Goal: Task Accomplishment & Management: Manage account settings

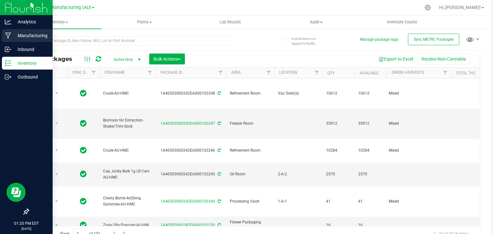
click at [11, 34] on p "Manufacturing" at bounding box center [30, 36] width 39 height 8
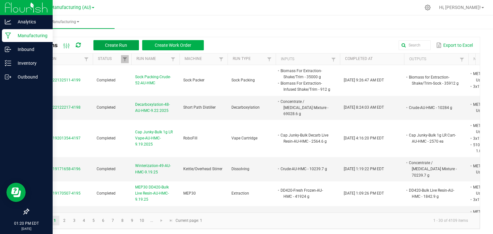
click at [113, 44] on span "Create Run" at bounding box center [116, 45] width 22 height 5
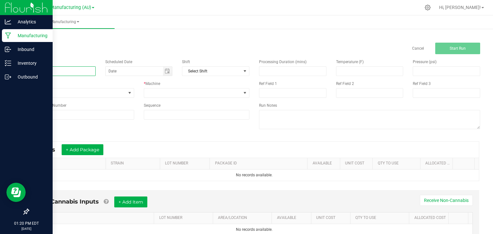
click at [47, 75] on input at bounding box center [61, 71] width 67 height 10
click at [169, 69] on span "Toggle calendar" at bounding box center [167, 71] width 9 height 9
type input "winterization-50-AU-HMC-9.22.25"
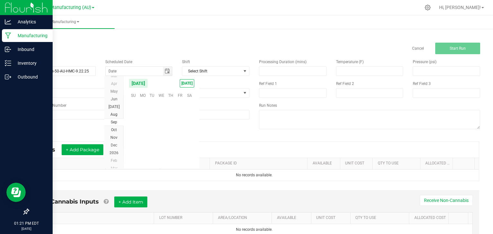
scroll to position [104197, 0]
click at [188, 81] on span "TODAY" at bounding box center [187, 83] width 14 height 8
type input "[DATE]"
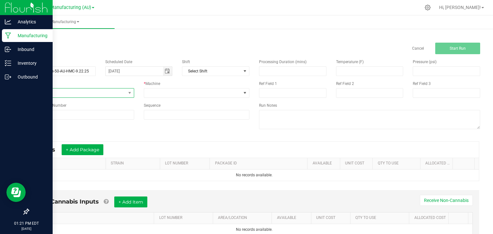
click at [113, 91] on span "None" at bounding box center [77, 93] width 97 height 9
click at [46, 157] on span "Dissolving" at bounding box center [41, 158] width 18 height 6
click at [94, 118] on input at bounding box center [81, 115] width 106 height 10
type input "50"
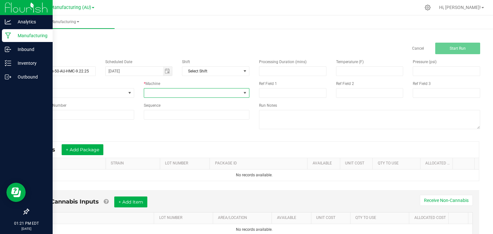
click at [226, 90] on span at bounding box center [192, 93] width 97 height 9
click at [179, 161] on li "Kettle/Overhead Stirrer" at bounding box center [195, 162] width 104 height 11
click at [77, 146] on button "+ Add Package" at bounding box center [83, 150] width 42 height 11
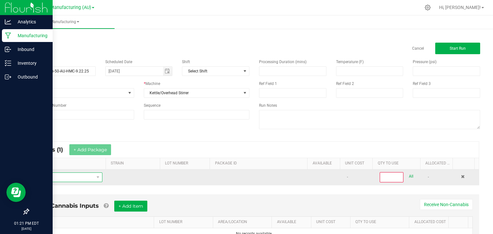
click at [70, 176] on span "NO DATA FOUND" at bounding box center [64, 177] width 60 height 9
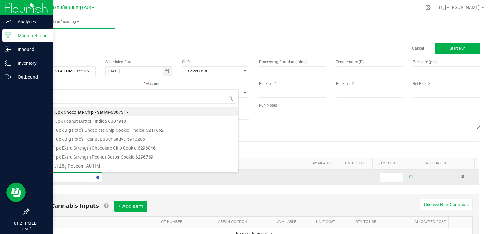
type input "crude"
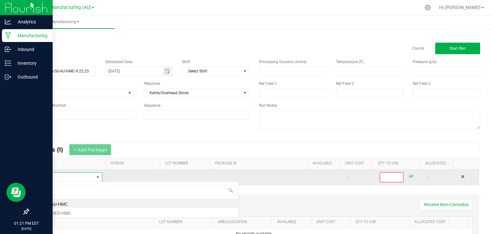
scroll to position [0, 0]
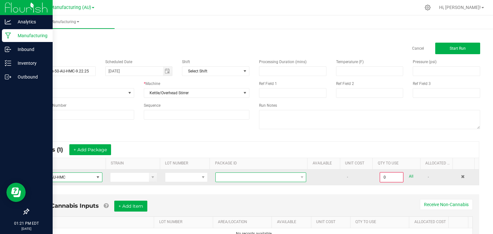
click at [247, 175] on span at bounding box center [257, 177] width 82 height 9
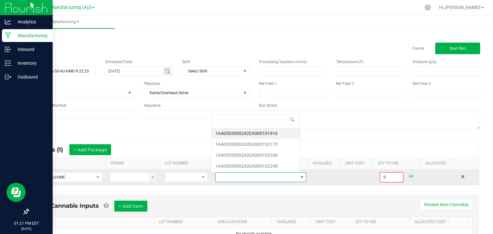
scroll to position [9, 87]
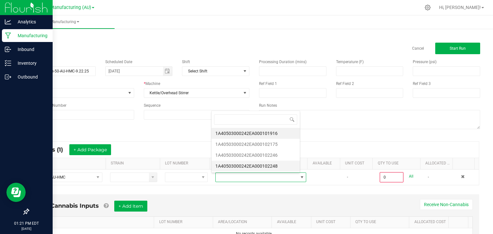
click at [275, 165] on li "1A40503000242EA000102248" at bounding box center [256, 166] width 88 height 11
type input "0.0000 g"
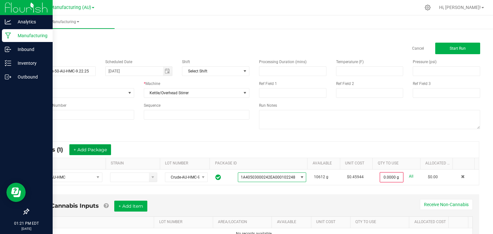
click at [93, 152] on button "+ Add Package" at bounding box center [90, 150] width 42 height 11
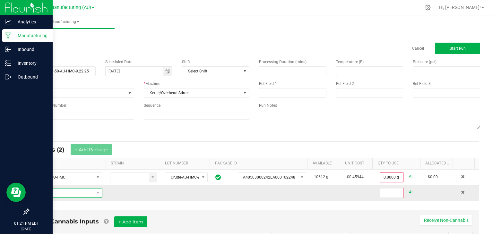
click at [78, 192] on span "NO DATA FOUND" at bounding box center [64, 193] width 60 height 9
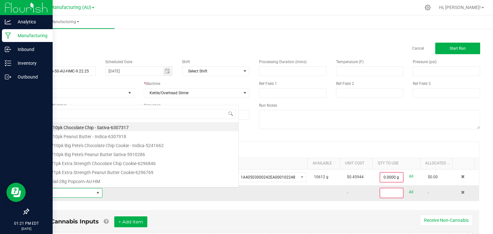
scroll to position [9, 66]
type input "concen"
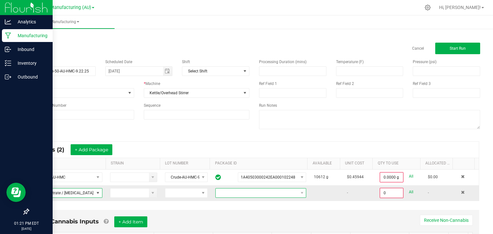
click at [246, 192] on span at bounding box center [257, 193] width 82 height 9
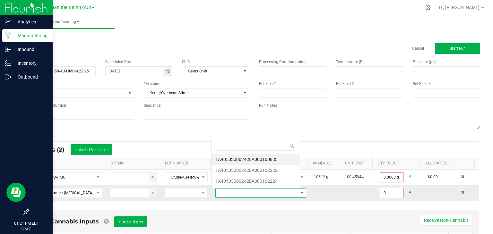
scroll to position [9, 87]
click at [272, 160] on li "1A40503000242EA000100833" at bounding box center [256, 159] width 88 height 11
type input "0.0000 g"
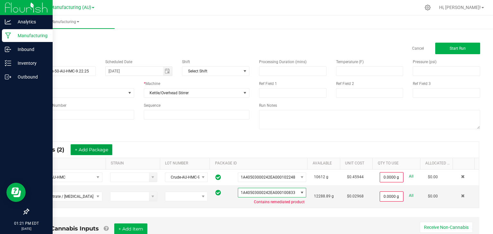
click at [96, 148] on button "+ Add Package" at bounding box center [92, 150] width 42 height 11
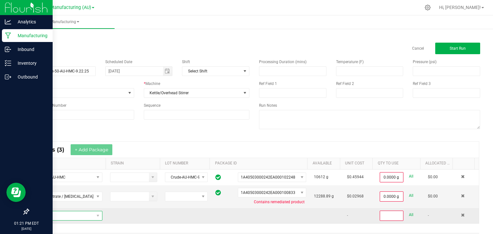
click at [69, 215] on span "NO DATA FOUND" at bounding box center [64, 216] width 60 height 9
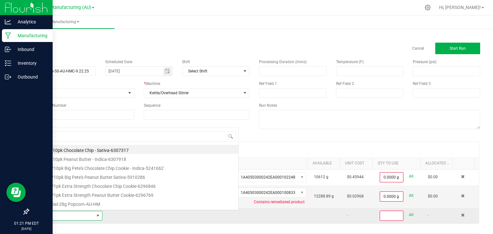
scroll to position [9, 66]
type input "concen"
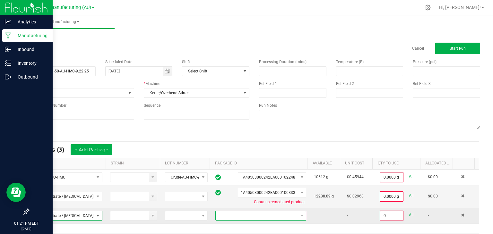
click at [267, 219] on span at bounding box center [257, 216] width 82 height 9
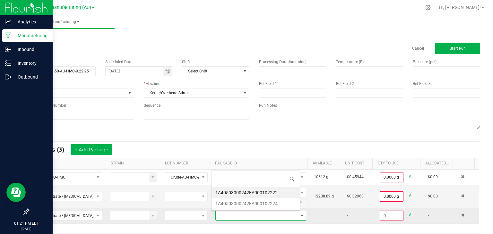
scroll to position [9, 87]
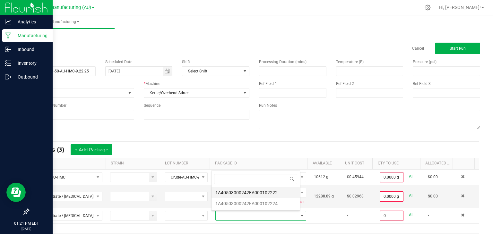
click at [277, 191] on li "1A40503000242EA000102222" at bounding box center [256, 193] width 88 height 11
type input "0.0000 g"
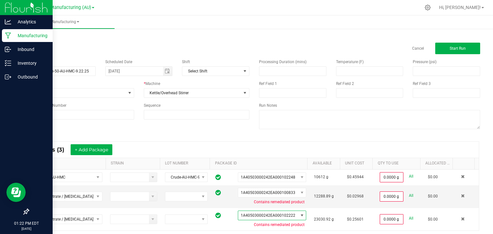
scroll to position [12, 0]
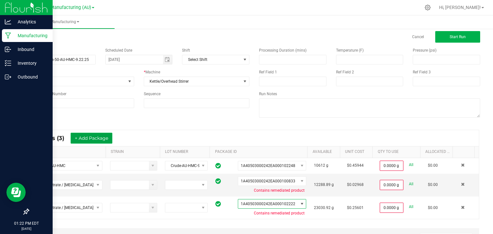
click at [91, 139] on button "+ Add Package" at bounding box center [92, 138] width 42 height 11
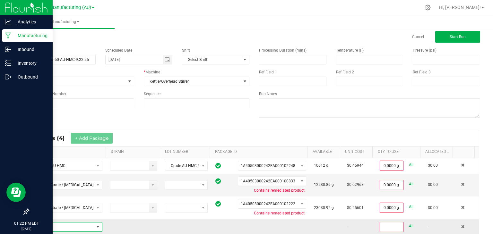
click at [69, 226] on span "NO DATA FOUND" at bounding box center [64, 227] width 60 height 9
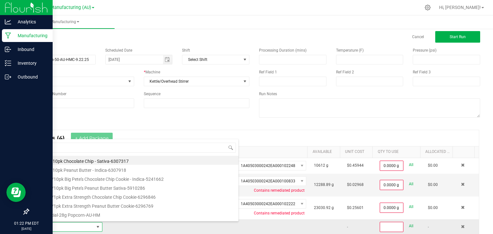
scroll to position [9, 66]
type input "concen"
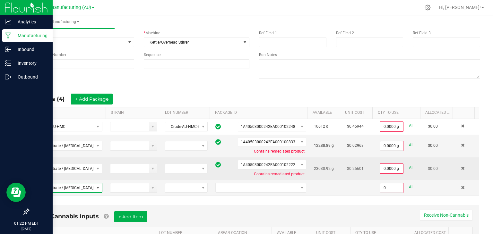
scroll to position [0, 0]
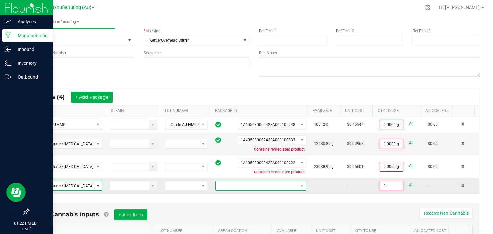
click at [280, 185] on span at bounding box center [257, 186] width 82 height 9
click at [263, 211] on li "1A40503000242EA000102224" at bounding box center [256, 212] width 88 height 11
type input "0.0000 g"
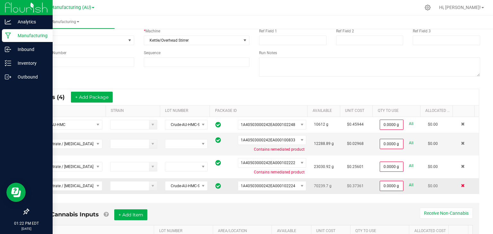
click at [461, 185] on span at bounding box center [463, 186] width 4 height 4
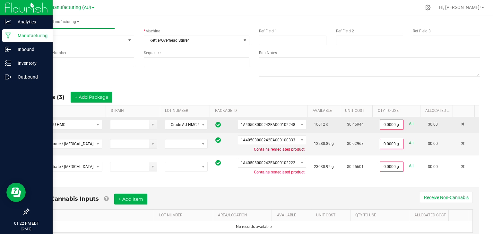
click at [409, 123] on link "All" at bounding box center [411, 124] width 4 height 9
type input "10612.0000 g"
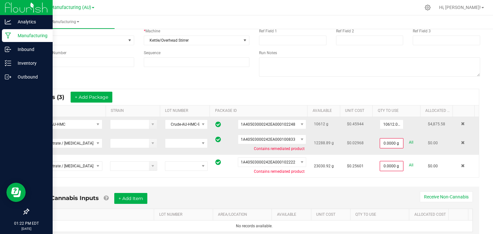
click at [409, 140] on link "All" at bounding box center [411, 142] width 4 height 9
type input "12288.8900 g"
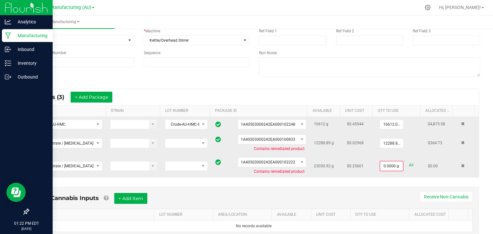
click at [409, 165] on link "All" at bounding box center [411, 165] width 4 height 9
type input "23030.9200 g"
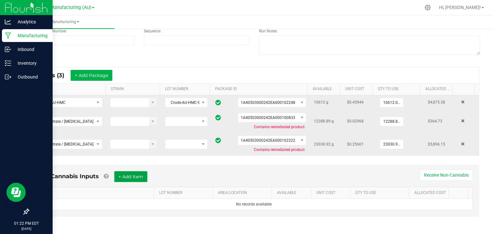
click at [139, 172] on button "+ Add Item" at bounding box center [130, 177] width 33 height 11
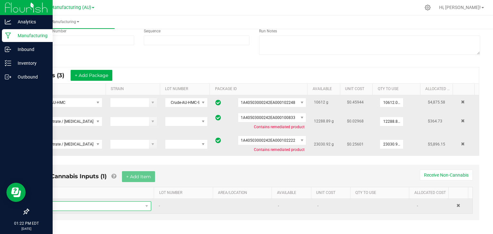
click at [125, 206] on span "NO DATA FOUND" at bounding box center [91, 206] width 103 height 9
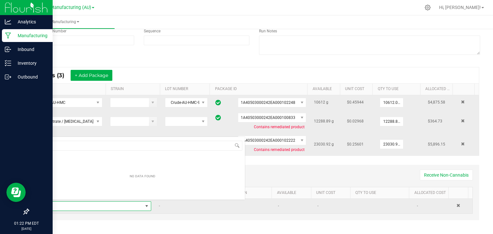
scroll to position [9, 107]
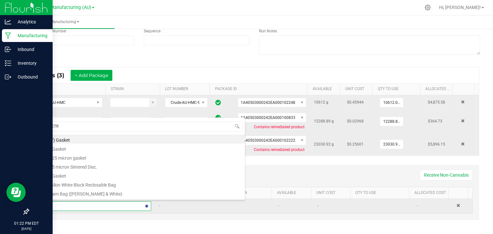
type input "METRC"
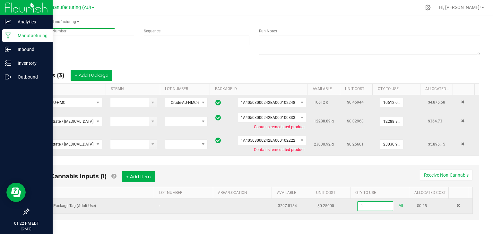
type input "1 ea"
click at [179, 172] on div "Non-Cannabis Inputs (1) + Add Item Receive Non-Cannabis" at bounding box center [255, 180] width 438 height 16
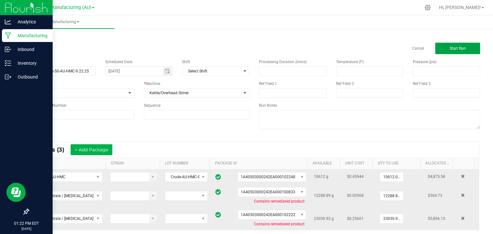
click at [452, 45] on button "Start Run" at bounding box center [458, 49] width 45 height 12
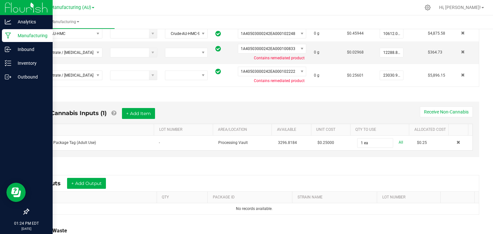
scroll to position [131, 0]
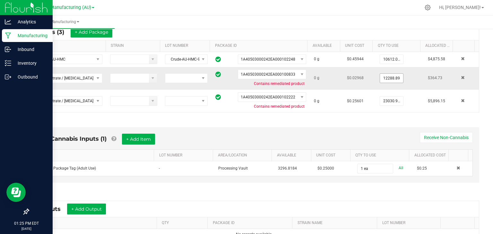
click at [384, 78] on input "12288.89" at bounding box center [391, 78] width 23 height 9
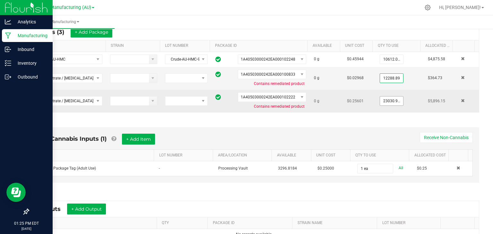
type input "12288.8900 g"
click at [380, 101] on input "23030.92" at bounding box center [391, 101] width 23 height 9
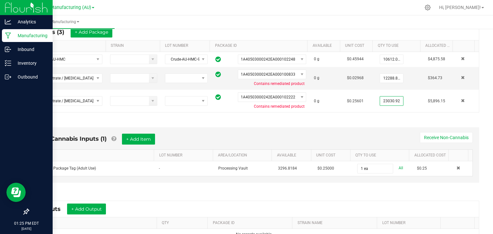
type input "23030.9200 g"
click at [351, 123] on div "Non-Cannabis Inputs (1) + Add Item Receive Non-Cannabis ITEM LOT NUMBER AREA/LO…" at bounding box center [254, 157] width 462 height 77
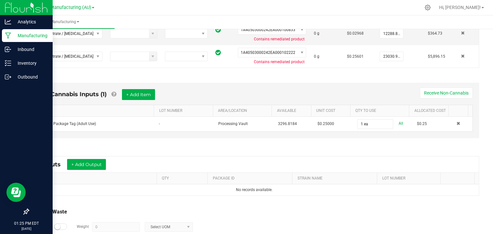
scroll to position [177, 0]
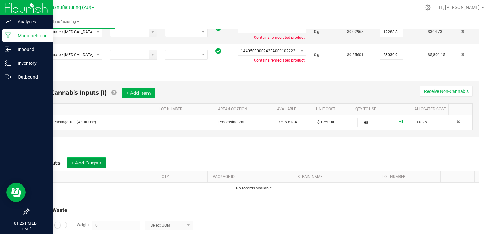
click at [95, 161] on button "+ Add Output" at bounding box center [86, 163] width 39 height 11
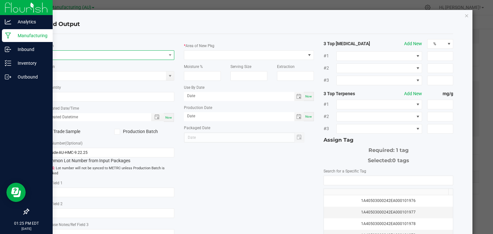
click at [100, 56] on span "NO DATA FOUND" at bounding box center [105, 55] width 121 height 9
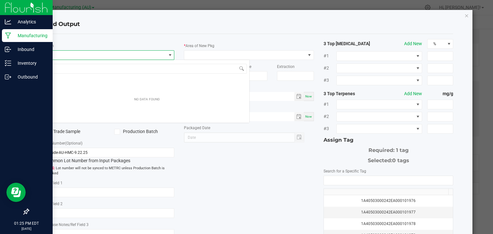
scroll to position [9, 128]
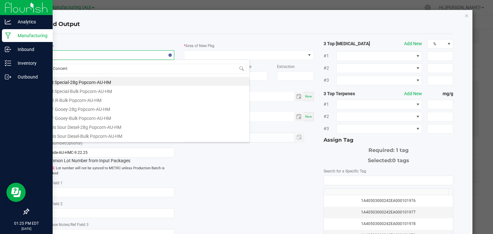
type input "Concentr"
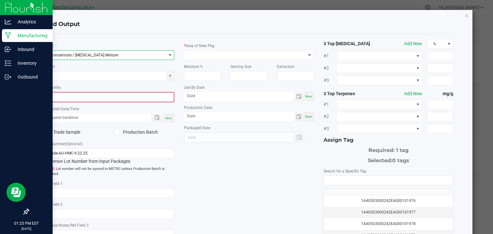
click at [70, 97] on input "0" at bounding box center [109, 97] width 129 height 9
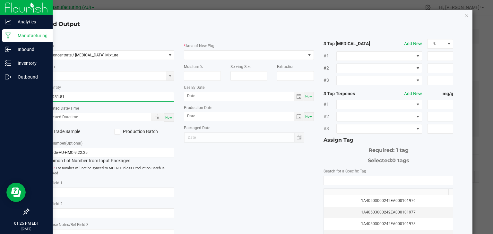
type input "45931.8100 g"
click at [166, 118] on span "Now" at bounding box center [168, 118] width 7 height 4
type input "09/22/2025 1:25 PM"
type input "[DATE]"
click at [117, 132] on icon at bounding box center [117, 132] width 4 height 0
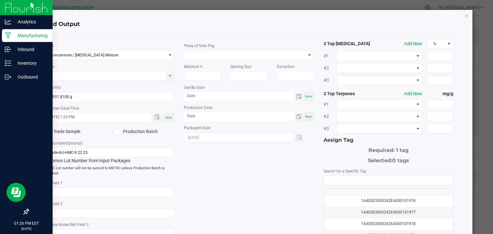
click at [0, 0] on input "Production Batch" at bounding box center [0, 0] width 0 height 0
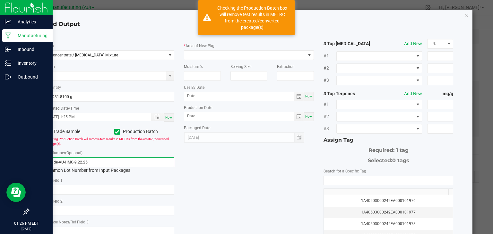
drag, startPoint x: 97, startPoint y: 161, endPoint x: 0, endPoint y: 179, distance: 98.7
click at [0, 179] on ngb-modal-window "Add Output * Item Concentrate / Ethanol Mixture Strain * Quantity 45931.8100 g …" at bounding box center [249, 117] width 498 height 234
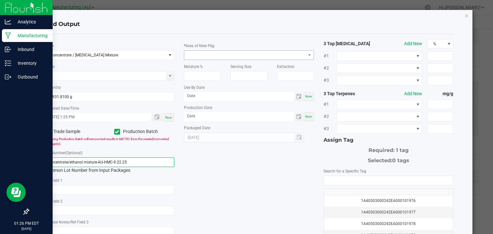
type input "concentrate/ethanol mixture-AU-HMC-9.22.25"
click at [247, 56] on span at bounding box center [244, 55] width 121 height 9
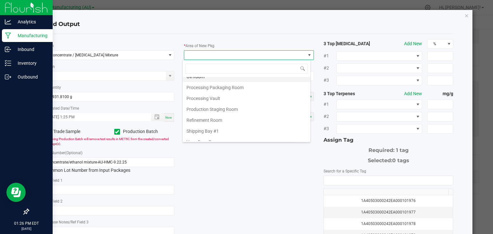
scroll to position [108, 0]
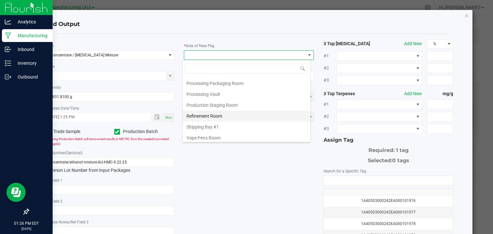
click at [202, 111] on li "Refinement Room" at bounding box center [247, 116] width 128 height 11
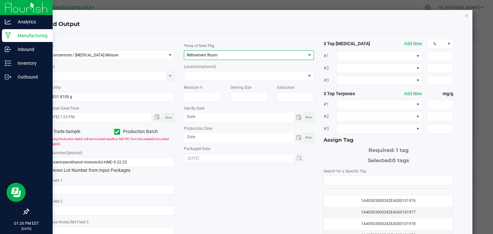
click at [307, 117] on span "Now" at bounding box center [308, 118] width 7 height 4
type input "[DATE]"
click at [307, 137] on span "Now" at bounding box center [308, 138] width 7 height 4
type input "[DATE]"
click at [245, 119] on input "[DATE]" at bounding box center [239, 117] width 111 height 8
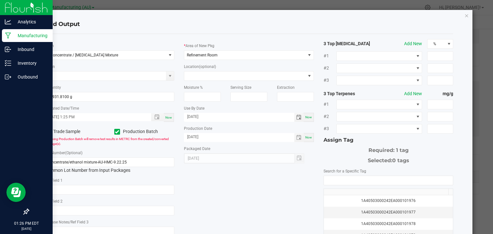
type input "09/22/2027"
click at [241, 182] on div "* Item Concentrate / Ethanol Mixture Strain * Quantity 45931.8100 g * Created D…" at bounding box center [249, 154] width 419 height 230
click at [376, 181] on input "NO DATA FOUND" at bounding box center [388, 180] width 129 height 9
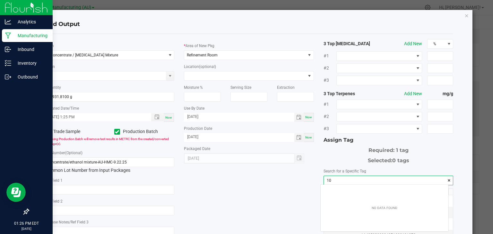
scroll to position [9, 128]
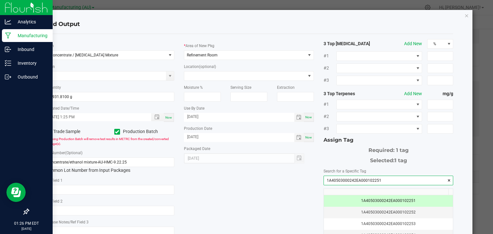
type input "1A40503000242EA000102251"
click at [249, 194] on div "* Item Concentrate / Ethanol Mixture Strain * Quantity 45931.8100 g * Created D…" at bounding box center [249, 154] width 419 height 230
click at [216, 194] on div "* Item Concentrate / Ethanol Mixture Strain * Quantity 45931.8100 g * Created D…" at bounding box center [249, 154] width 419 height 230
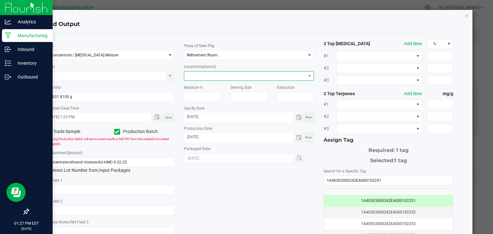
click at [302, 73] on span at bounding box center [244, 76] width 121 height 9
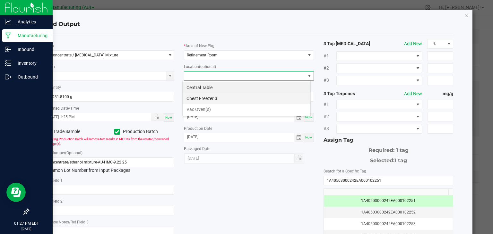
click at [221, 99] on li "Chest Freezer 3" at bounding box center [247, 98] width 128 height 11
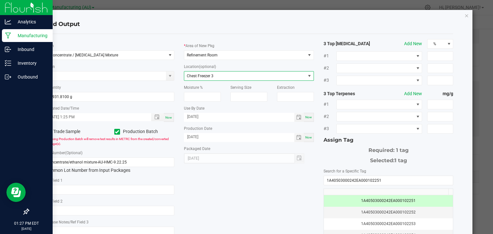
click at [229, 181] on div "* Item Concentrate / Ethanol Mixture Strain * Quantity 45931.8100 g * Created D…" at bounding box center [249, 154] width 419 height 230
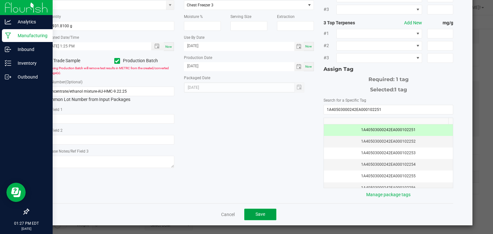
click at [259, 212] on span "Save" at bounding box center [261, 214] width 10 height 5
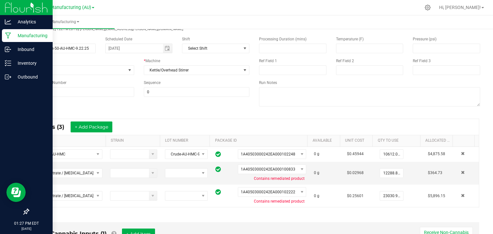
scroll to position [0, 0]
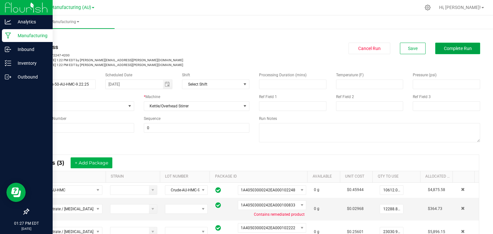
click at [454, 50] on span "Complete Run" at bounding box center [458, 48] width 28 height 5
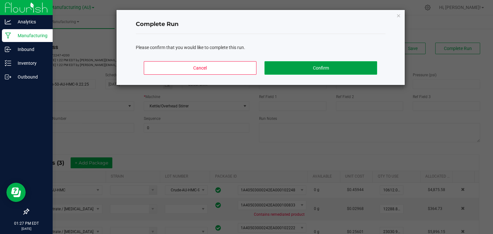
click at [307, 67] on button "Confirm" at bounding box center [321, 67] width 112 height 13
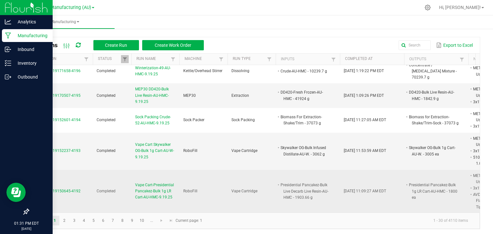
scroll to position [221, 0]
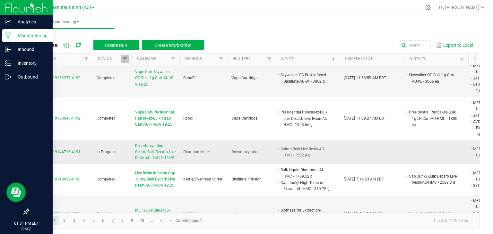
click at [154, 143] on span "Decarboxylation Gelatti-Bulk Decarb Live Resin-AU-HMC-9.19.25" at bounding box center [155, 152] width 40 height 19
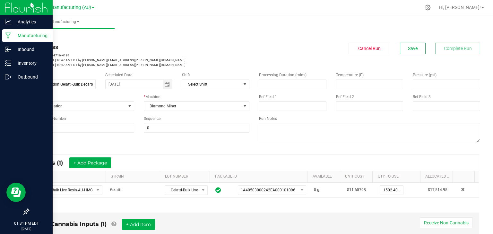
click at [57, 139] on div "Name Decarboxylation Gelatti-Bulk Decarb Live Resin-AU-HMC-9.19.25 Scheduled Da…" at bounding box center [254, 108] width 462 height 82
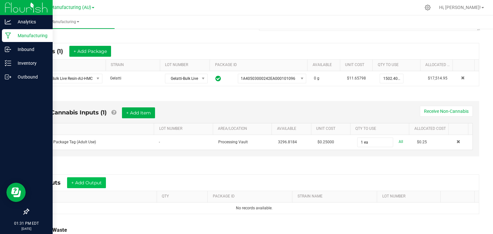
scroll to position [113, 0]
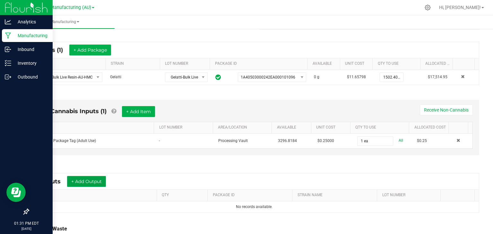
click at [94, 180] on button "+ Add Output" at bounding box center [86, 181] width 39 height 11
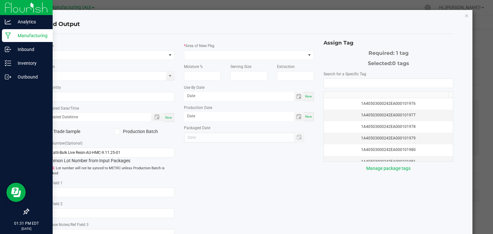
type input "09/11/2027"
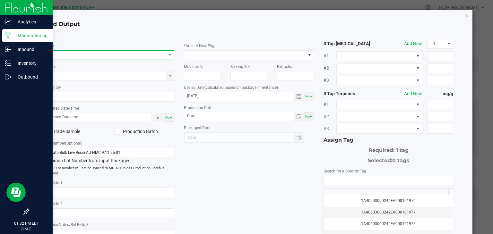
click at [153, 52] on span "NO DATA FOUND" at bounding box center [105, 55] width 121 height 9
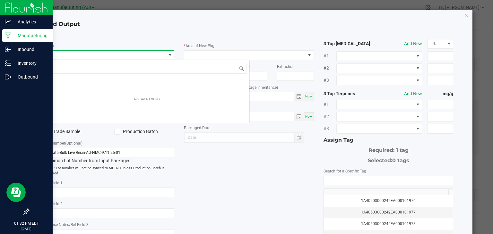
scroll to position [9, 128]
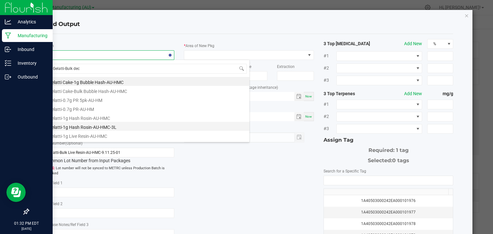
type input "Gelatti-Bulk deca"
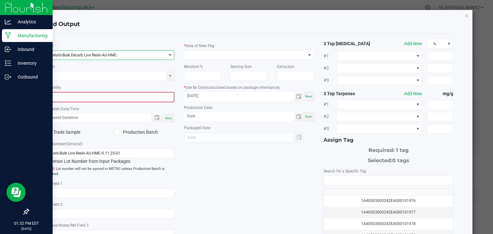
click at [127, 99] on input "0" at bounding box center [109, 97] width 129 height 9
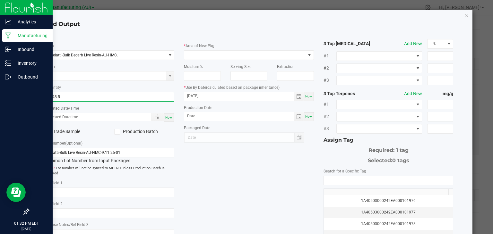
type input "1348.5000 g"
click at [171, 117] on div "Now" at bounding box center [169, 117] width 10 height 9
type input "09/22/2025 1:32 PM"
type input "[DATE]"
click at [118, 132] on icon at bounding box center [117, 132] width 4 height 0
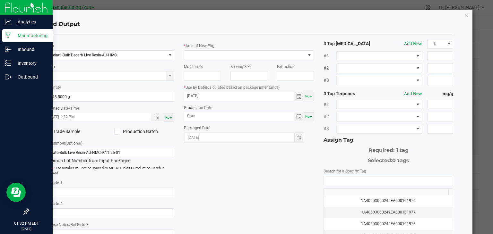
click at [0, 0] on input "Production Batch" at bounding box center [0, 0] width 0 height 0
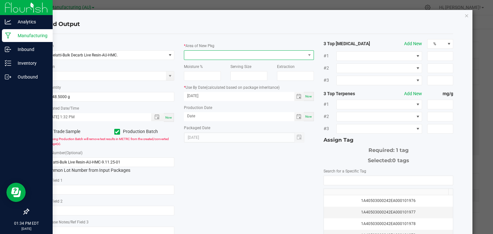
click at [216, 54] on span at bounding box center [244, 55] width 121 height 9
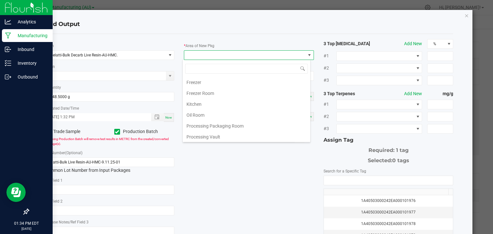
scroll to position [71, 0]
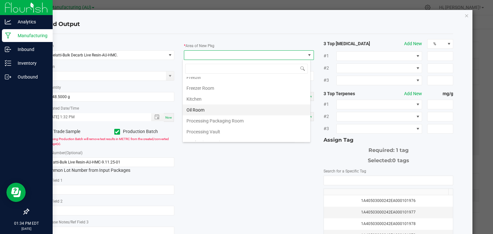
click at [196, 107] on li "Oil Room" at bounding box center [247, 110] width 128 height 11
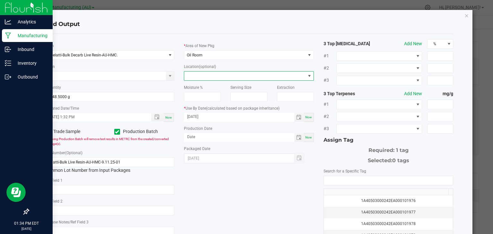
click at [239, 77] on span at bounding box center [244, 76] width 121 height 9
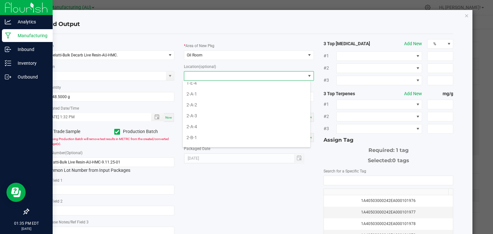
scroll to position [302, 0]
click at [191, 89] on li "2-C-1" at bounding box center [247, 91] width 128 height 11
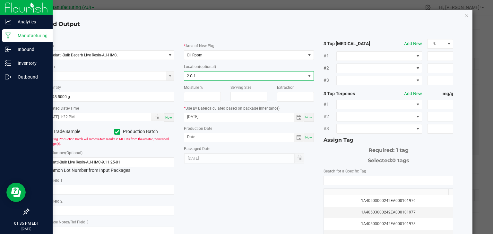
click at [305, 137] on span "Now" at bounding box center [308, 138] width 7 height 4
type input "[DATE]"
click at [305, 118] on span "Now" at bounding box center [308, 118] width 7 height 4
click at [246, 117] on input "[DATE]" at bounding box center [239, 117] width 111 height 8
type input "09/22/2027"
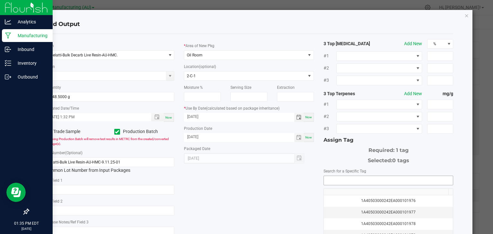
click at [354, 181] on input "NO DATA FOUND" at bounding box center [388, 180] width 129 height 9
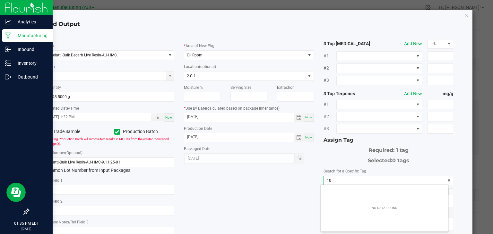
scroll to position [9, 128]
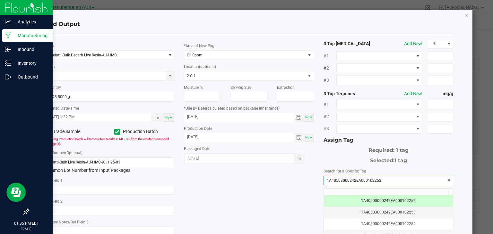
type input "1A40503000242EA000102252"
click at [267, 196] on div "* Item Gelatti-Bulk Decarb Live Resin-AU-HMC. Strain * Quantity 1348.5000 g * C…" at bounding box center [249, 154] width 419 height 230
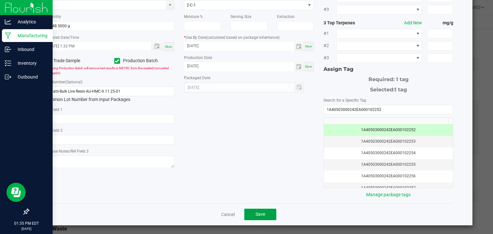
click at [257, 212] on span "Save" at bounding box center [261, 214] width 10 height 5
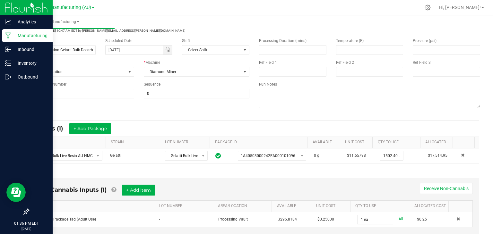
scroll to position [0, 0]
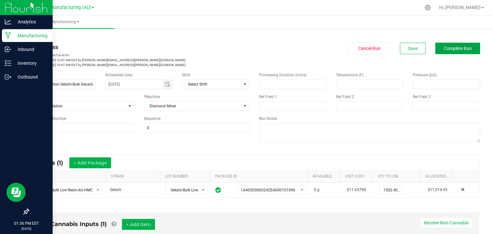
click at [456, 49] on span "Complete Run" at bounding box center [458, 48] width 28 height 5
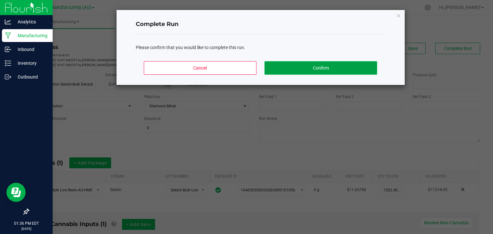
click at [310, 66] on button "Confirm" at bounding box center [321, 67] width 112 height 13
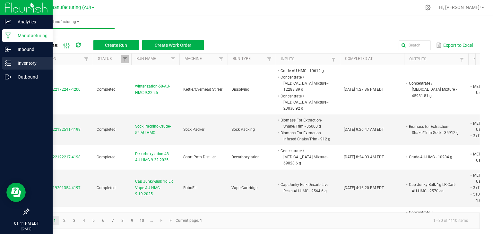
click at [11, 65] on icon at bounding box center [8, 63] width 6 height 6
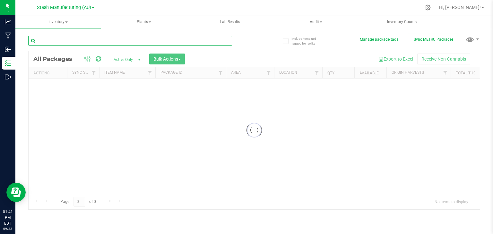
click at [93, 38] on input "text" at bounding box center [130, 41] width 204 height 10
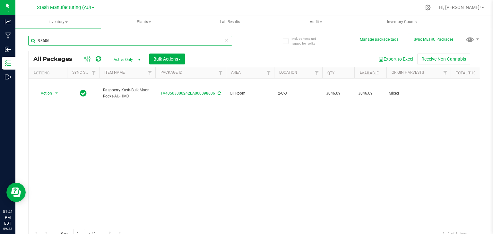
type input "98606"
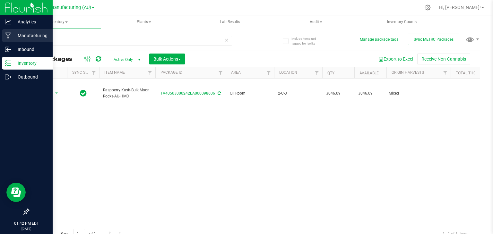
click at [6, 33] on icon at bounding box center [8, 36] width 6 height 6
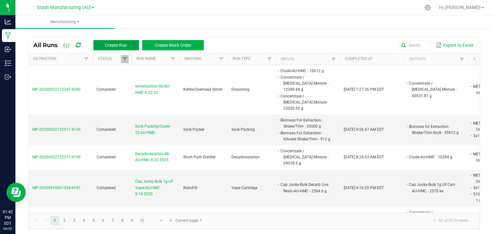
click at [121, 46] on span "Create Run" at bounding box center [116, 45] width 22 height 5
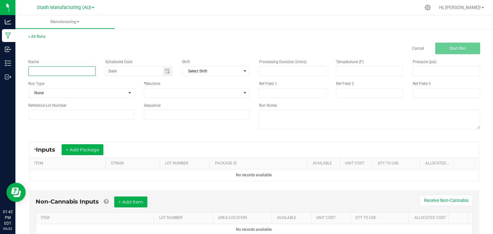
click at [77, 71] on input at bounding box center [61, 71] width 67 height 10
click at [170, 67] on span "Toggle calendar" at bounding box center [167, 71] width 9 height 9
type input "MEP30-Crude-52-AU-HMC-9.22.25"
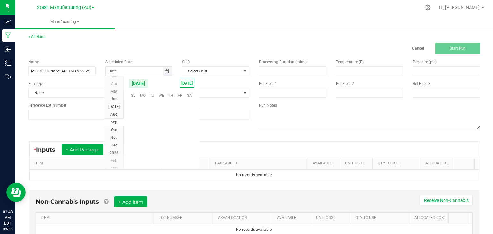
scroll to position [104197, 0]
click at [189, 83] on span "TODAY" at bounding box center [187, 83] width 14 height 8
type input "[DATE]"
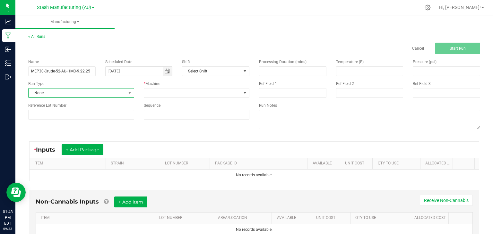
click at [89, 93] on span "None" at bounding box center [77, 93] width 97 height 9
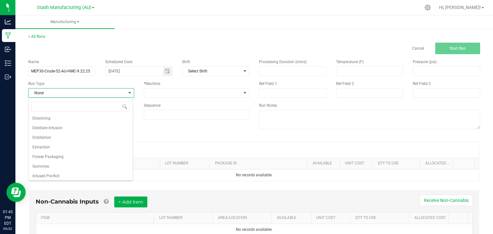
scroll to position [41, 0]
click at [42, 145] on span "Extraction" at bounding box center [41, 146] width 18 height 6
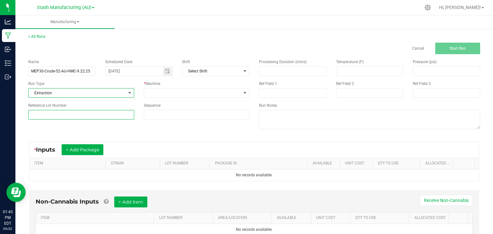
click at [70, 113] on input at bounding box center [81, 115] width 106 height 10
type input "52"
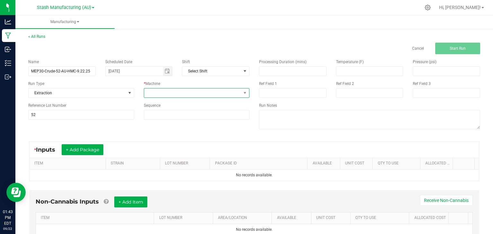
click at [208, 89] on span at bounding box center [192, 93] width 97 height 9
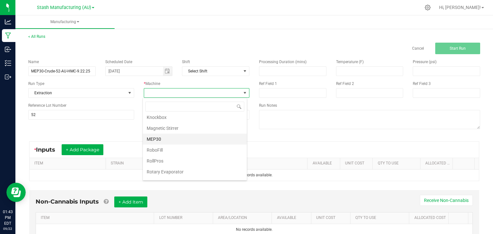
click at [161, 134] on li "MEP30" at bounding box center [195, 139] width 104 height 11
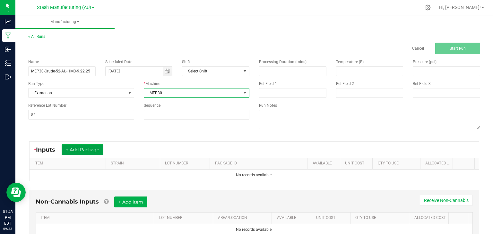
click at [89, 148] on button "+ Add Package" at bounding box center [83, 150] width 42 height 11
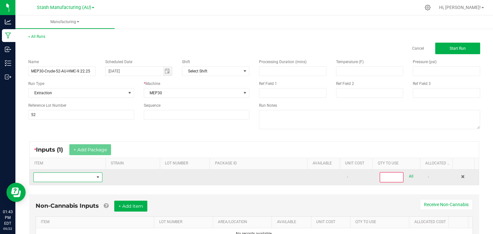
click at [62, 177] on span "NO DATA FOUND" at bounding box center [64, 177] width 60 height 9
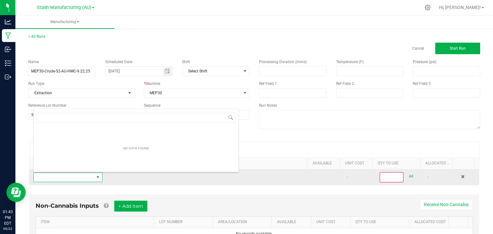
scroll to position [9, 66]
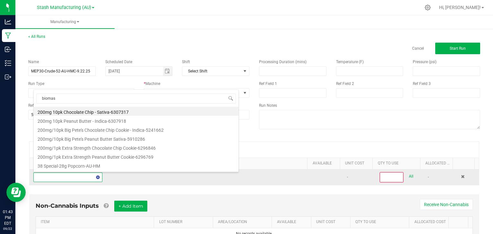
type input "biomass"
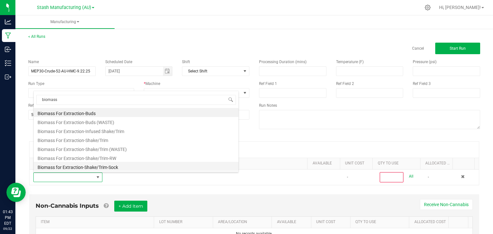
click at [82, 167] on li "Biomass for Extraction-Shake/Trim-Sock" at bounding box center [136, 166] width 205 height 9
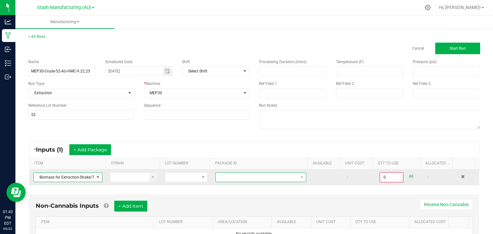
click at [272, 175] on span at bounding box center [257, 177] width 82 height 9
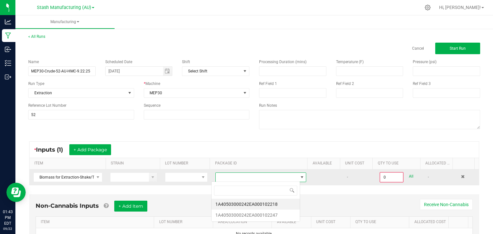
scroll to position [9, 89]
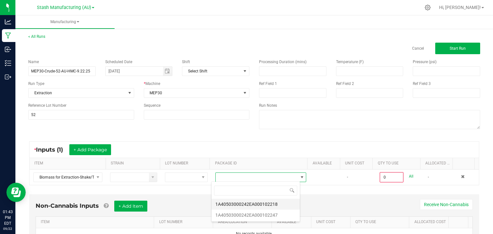
click at [261, 204] on li "1A40503000242EA000102218" at bounding box center [256, 204] width 88 height 11
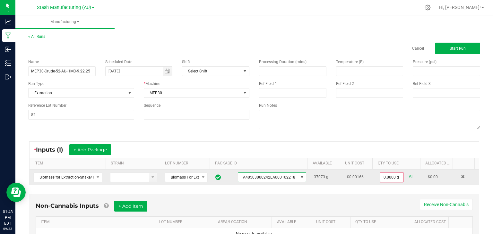
click at [409, 176] on link "All" at bounding box center [411, 176] width 4 height 9
type input "37073.0000 g"
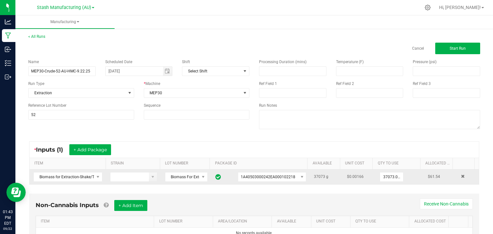
scroll to position [29, 0]
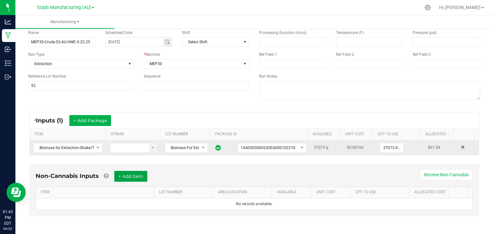
click at [129, 175] on button "+ Add Item" at bounding box center [130, 176] width 33 height 11
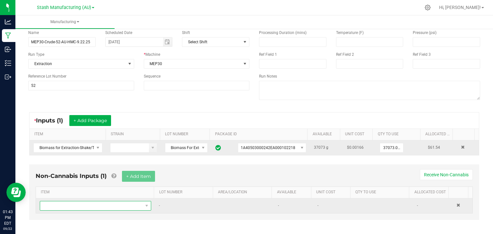
click at [94, 202] on span "NO DATA FOUND" at bounding box center [91, 206] width 103 height 9
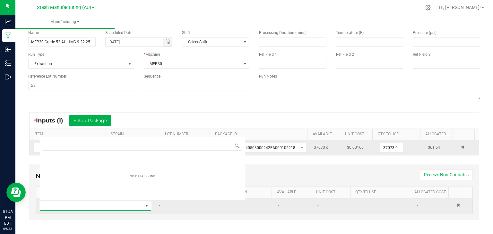
scroll to position [9, 107]
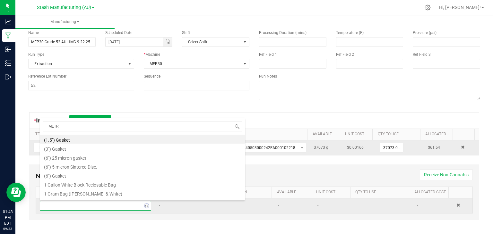
type input "METRC"
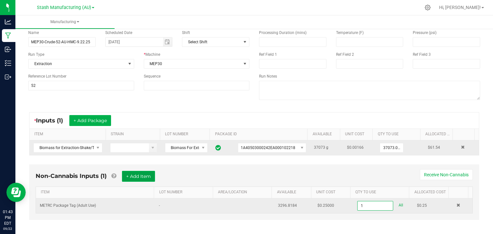
type input "1 ea"
click at [137, 176] on button "+ Add Item" at bounding box center [138, 176] width 33 height 11
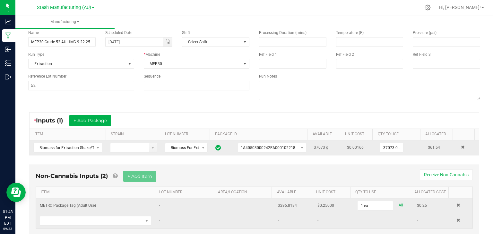
scroll to position [48, 0]
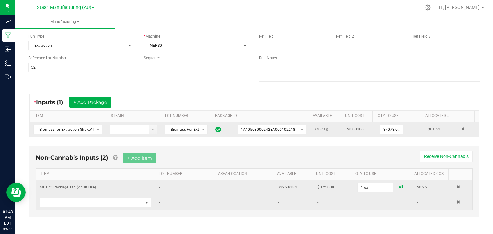
click at [83, 200] on span "NO DATA FOUND" at bounding box center [91, 203] width 103 height 9
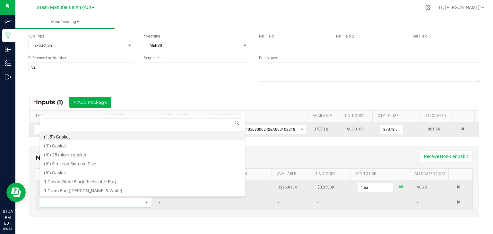
scroll to position [9, 107]
type input "3x1"
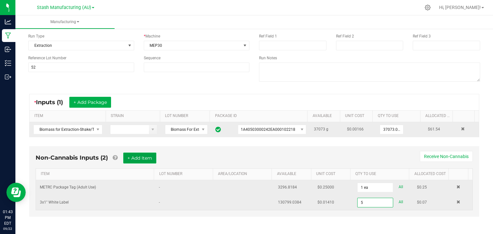
type input "5 ea"
click at [145, 158] on button "+ Add Item" at bounding box center [139, 158] width 33 height 11
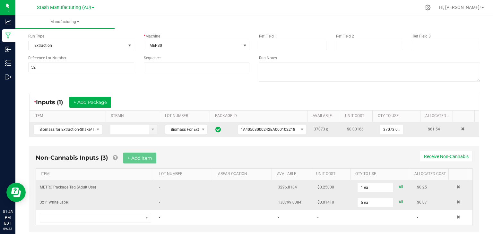
scroll to position [62, 0]
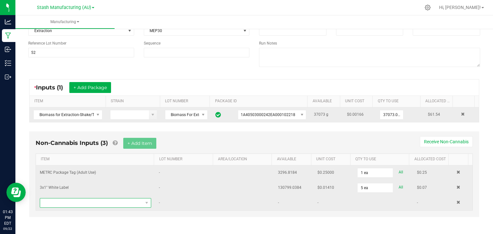
click at [93, 205] on span "NO DATA FOUND" at bounding box center [91, 203] width 103 height 9
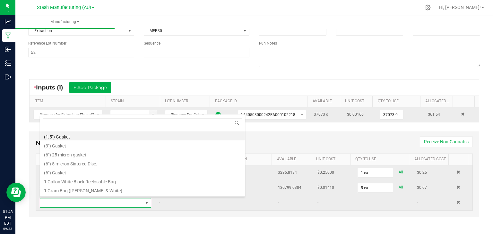
scroll to position [9, 107]
type input "T5"
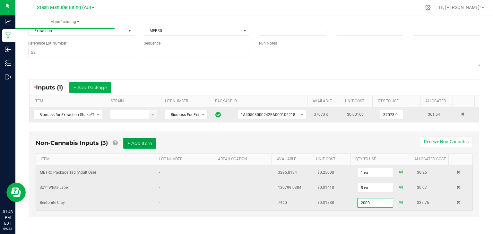
type input "2000.0000 g"
click at [139, 147] on button "+ Add Item" at bounding box center [139, 143] width 33 height 11
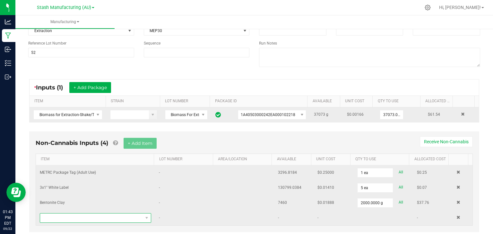
click at [69, 218] on span "NO DATA FOUND" at bounding box center [91, 218] width 103 height 9
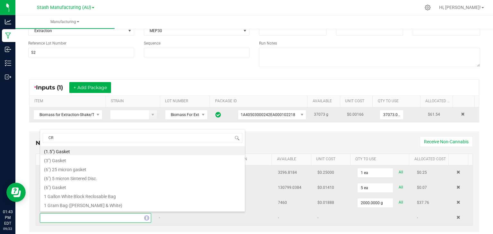
type input "CRX"
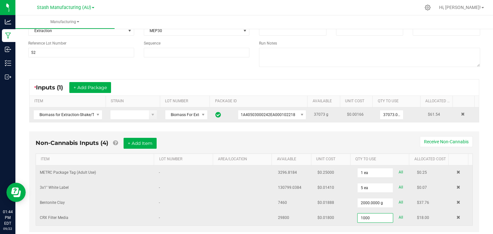
type input "1000.0000 kg"
click at [186, 147] on div "Non-Cannabis Inputs (4) + Add Item Receive Non-Cannabis" at bounding box center [255, 146] width 438 height 16
click at [358, 202] on input "2000" at bounding box center [375, 203] width 35 height 9
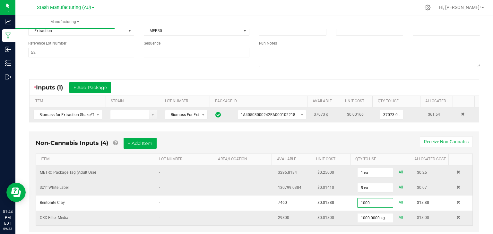
type input "1000.0000 g"
click at [326, 139] on div "Non-Cannabis Inputs (4) + Add Item Receive Non-Cannabis" at bounding box center [255, 146] width 438 height 16
click at [359, 216] on input "1000" at bounding box center [375, 218] width 35 height 9
type input "1250.0000 kg"
click at [315, 137] on div "Non-Cannabis Inputs (4) + Add Item Receive Non-Cannabis ITEM LOT NUMBER AREA/LO…" at bounding box center [254, 182] width 450 height 101
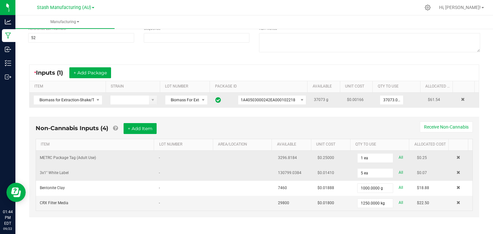
scroll to position [0, 0]
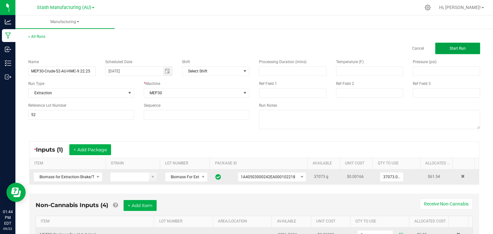
click at [452, 48] on span "Start Run" at bounding box center [458, 48] width 16 height 4
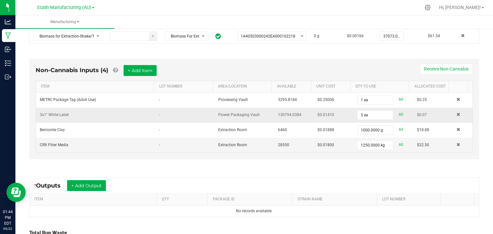
scroll to position [168, 0]
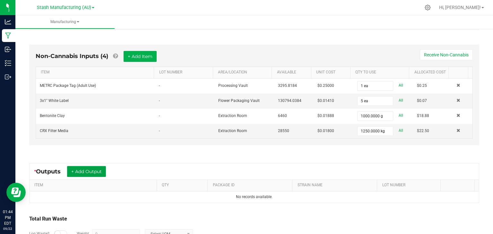
click at [77, 172] on button "+ Add Output" at bounding box center [86, 171] width 39 height 11
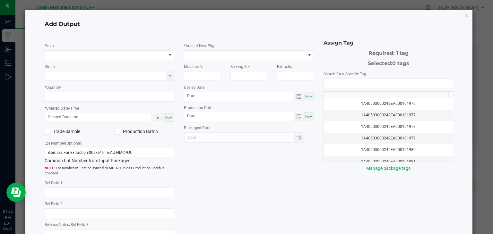
type input "09/17/2027"
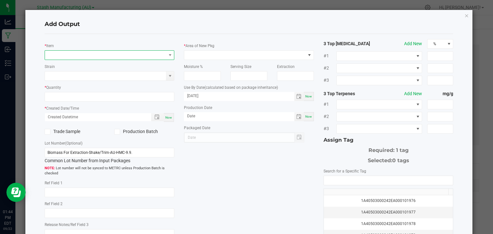
click at [83, 56] on span "NO DATA FOUND" at bounding box center [105, 55] width 121 height 9
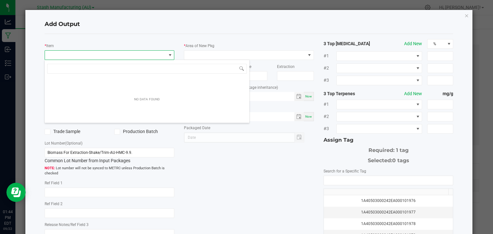
scroll to position [9, 128]
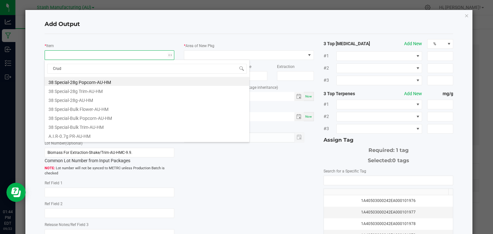
type input "Crude"
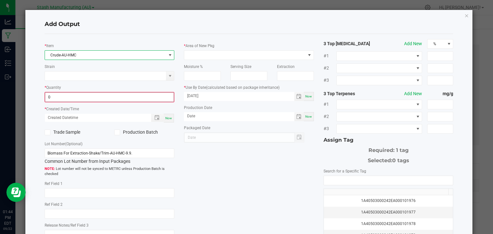
click at [78, 98] on input "0" at bounding box center [109, 97] width 129 height 9
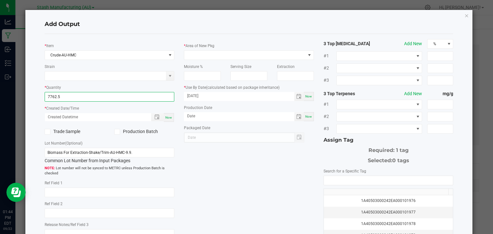
type input "7762.5000 g"
click at [169, 120] on div "Now" at bounding box center [169, 117] width 10 height 9
type input "09/22/2025 1:44 PM"
type input "[DATE]"
click at [116, 132] on icon at bounding box center [117, 132] width 4 height 0
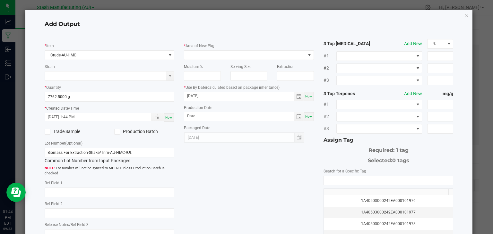
click at [0, 0] on input "Production Batch" at bounding box center [0, 0] width 0 height 0
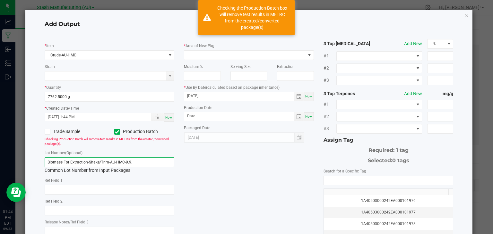
drag, startPoint x: 136, startPoint y: 163, endPoint x: 35, endPoint y: 170, distance: 101.7
click at [35, 170] on div "Add Output * Item Crude-AU-HMC Strain * Quantity 7762.5000 g * Created Date/Tim…" at bounding box center [249, 153] width 448 height 287
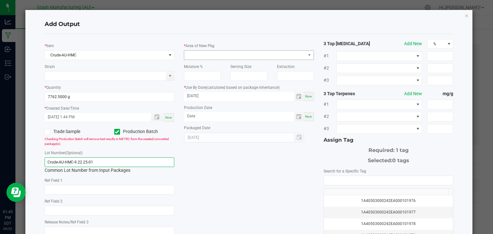
type input "Crude-AU-HMC-9.22.25-01"
click at [285, 53] on span at bounding box center [244, 55] width 121 height 9
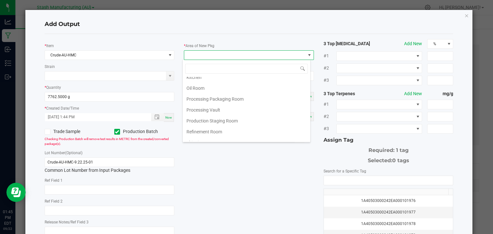
scroll to position [93, 0]
click at [217, 131] on li "Refinement Room" at bounding box center [247, 131] width 128 height 11
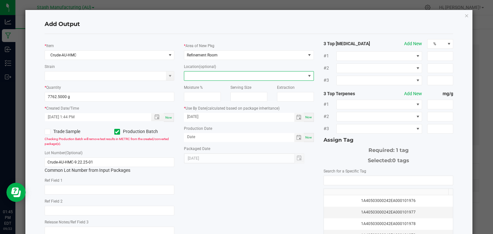
click at [226, 77] on span at bounding box center [244, 76] width 121 height 9
click at [209, 109] on li "Vac Oven(s)" at bounding box center [247, 109] width 128 height 11
click at [305, 116] on span "Now" at bounding box center [308, 118] width 7 height 4
type input "[DATE]"
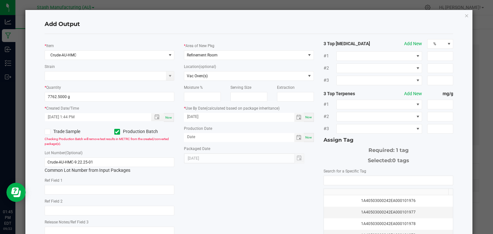
click at [309, 137] on div "Now" at bounding box center [309, 137] width 10 height 9
type input "[DATE]"
click at [237, 117] on input "[DATE]" at bounding box center [239, 117] width 111 height 8
type input "09/22/2027"
click at [339, 176] on input "NO DATA FOUND" at bounding box center [388, 180] width 129 height 9
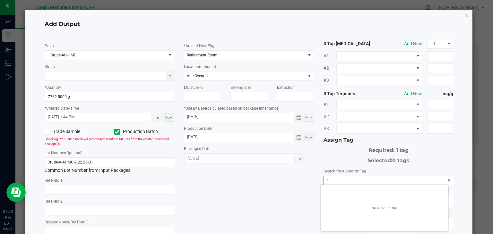
scroll to position [9, 128]
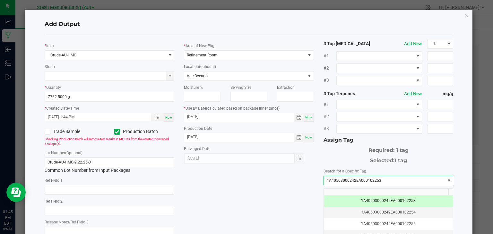
type input "1A40503000242EA000102253"
click at [266, 198] on div "* Item Crude-AU-HMC Strain * Quantity 7762.5000 g * Created Date/Time 09/22/202…" at bounding box center [249, 154] width 419 height 230
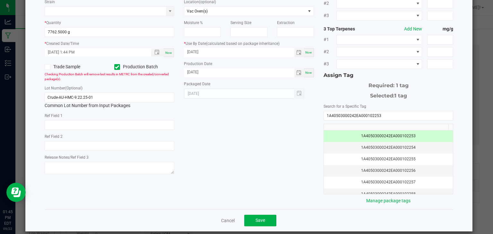
scroll to position [71, 0]
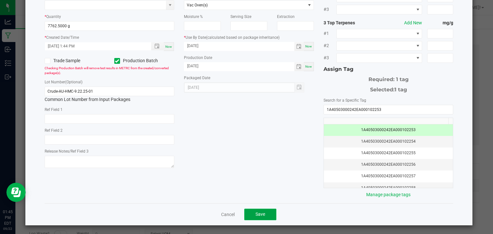
click at [253, 211] on button "Save" at bounding box center [260, 215] width 32 height 12
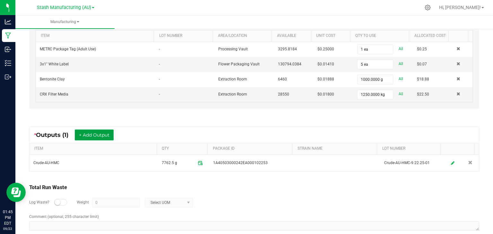
scroll to position [207, 0]
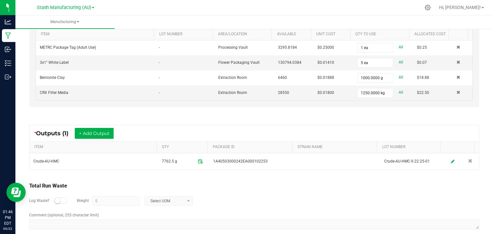
click at [488, 92] on div "< All Runs In Progress MP-20250922174418-4201 Started: Sep 22, 2025 1:44 PM EDT…" at bounding box center [254, 32] width 478 height 423
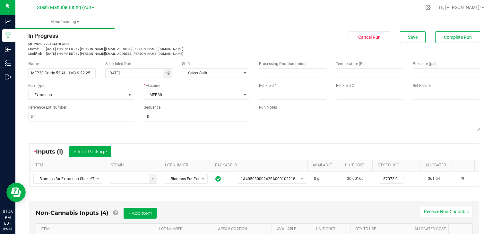
scroll to position [0, 0]
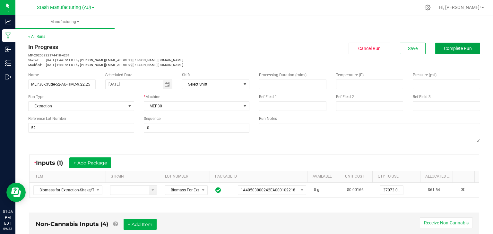
click at [452, 47] on span "Complete Run" at bounding box center [458, 48] width 28 height 5
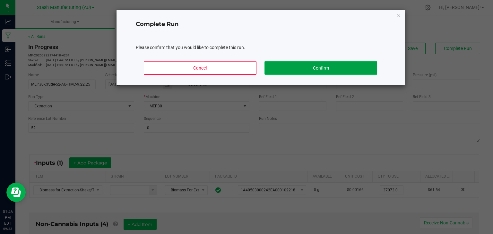
click at [335, 65] on button "Confirm" at bounding box center [321, 67] width 112 height 13
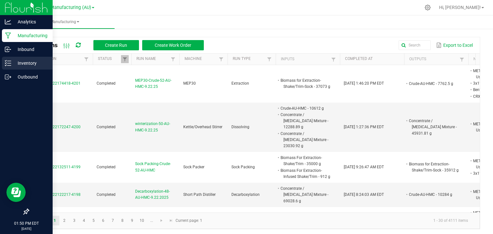
click at [13, 60] on p "Inventory" at bounding box center [30, 63] width 39 height 8
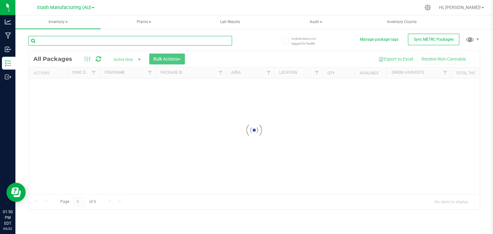
click at [77, 37] on input "text" at bounding box center [130, 41] width 204 height 10
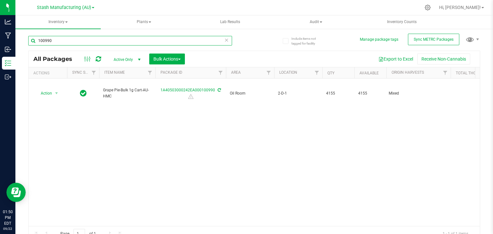
type input "100990"
click at [225, 41] on icon at bounding box center [227, 40] width 4 height 8
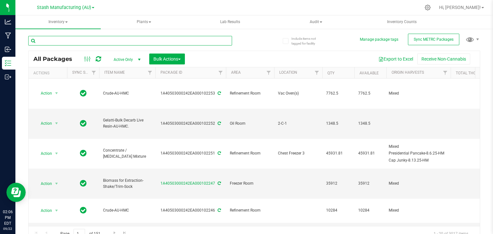
click at [135, 42] on input "text" at bounding box center [130, 41] width 204 height 10
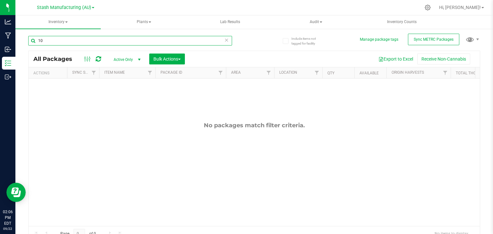
type input "1"
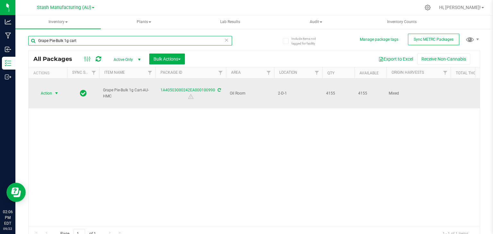
type input "Grape Pie-Bulk 1g cart"
click at [58, 91] on span "select" at bounding box center [56, 93] width 5 height 5
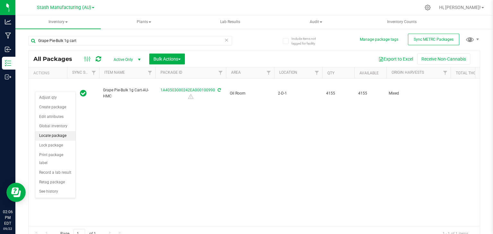
click at [55, 133] on li "Locate package" at bounding box center [55, 136] width 40 height 10
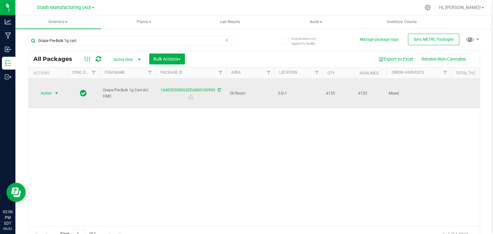
click at [58, 91] on span "select" at bounding box center [56, 93] width 5 height 5
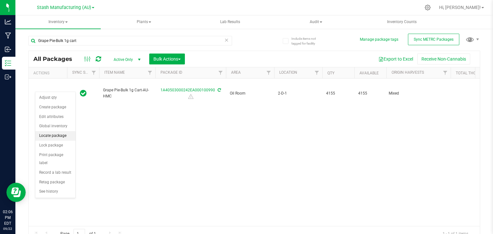
click at [54, 134] on li "Locate package" at bounding box center [55, 136] width 40 height 10
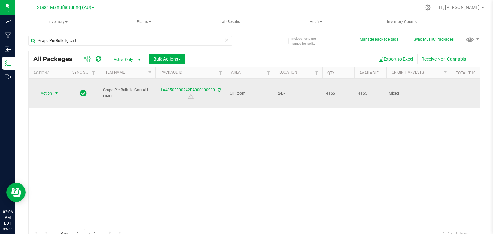
click at [57, 91] on span "select" at bounding box center [56, 93] width 5 height 5
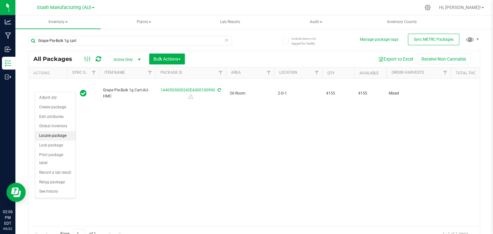
click at [61, 134] on li "Locate package" at bounding box center [55, 136] width 40 height 10
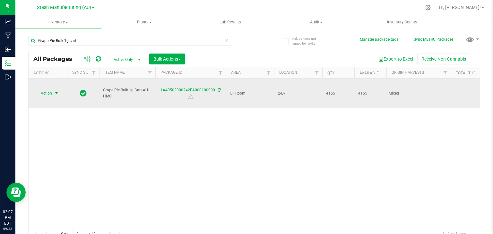
click at [57, 91] on span "select" at bounding box center [56, 93] width 5 height 5
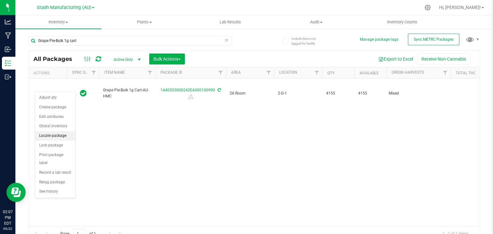
click at [46, 135] on li "Locate package" at bounding box center [55, 136] width 40 height 10
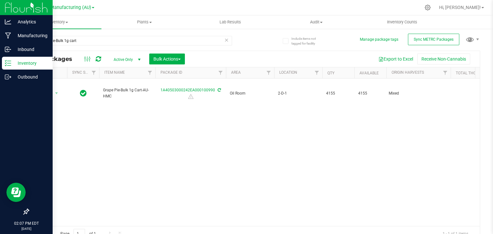
click at [6, 61] on icon at bounding box center [5, 60] width 1 height 1
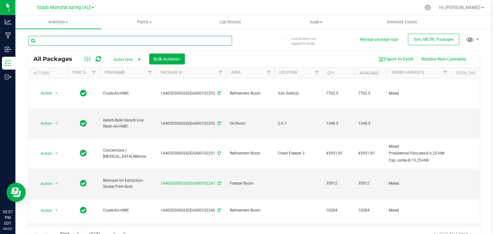
click at [135, 39] on input "text" at bounding box center [130, 41] width 204 height 10
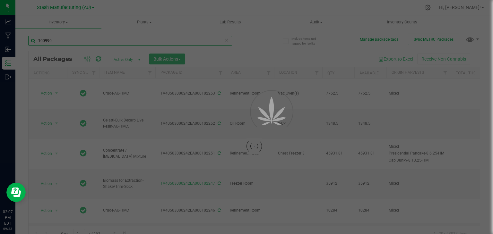
type input "100990"
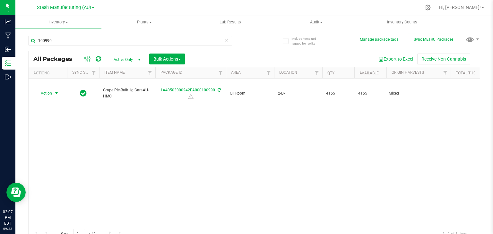
click at [55, 91] on span "select" at bounding box center [56, 93] width 5 height 5
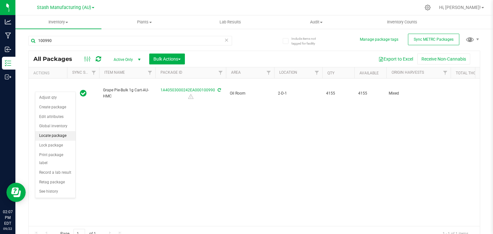
click at [49, 134] on li "Locate package" at bounding box center [55, 136] width 40 height 10
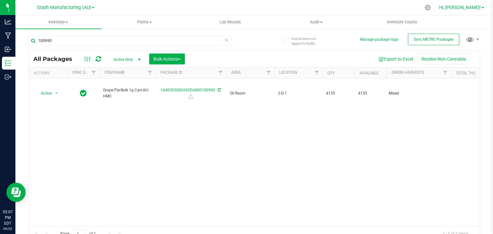
click at [482, 6] on link "Hi, [PERSON_NAME]!" at bounding box center [462, 7] width 50 height 7
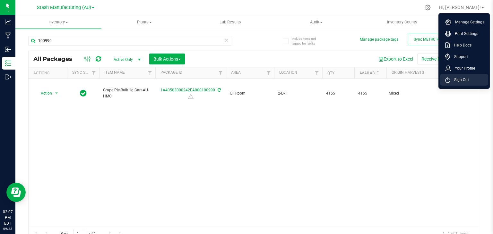
click at [457, 78] on span "Sign Out" at bounding box center [460, 80] width 19 height 6
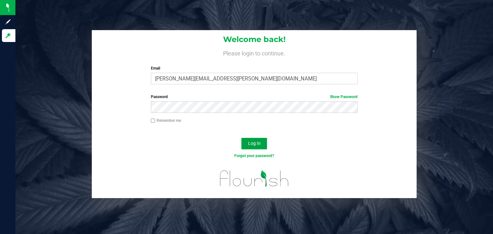
click at [256, 139] on button "Log In" at bounding box center [255, 144] width 26 height 12
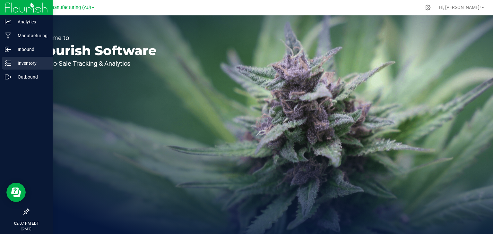
click at [13, 59] on p "Inventory" at bounding box center [30, 63] width 39 height 8
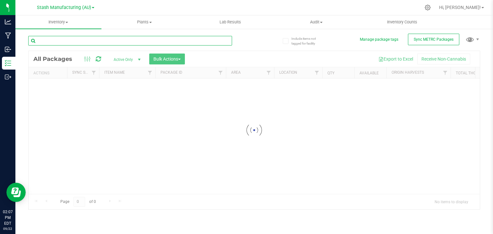
click at [71, 41] on input "text" at bounding box center [130, 41] width 204 height 10
type input "100990"
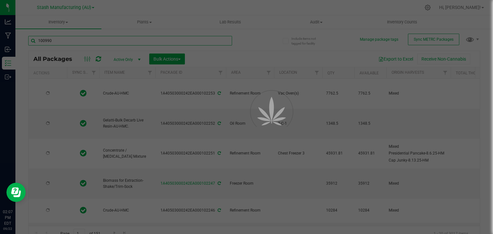
type input "[DATE]"
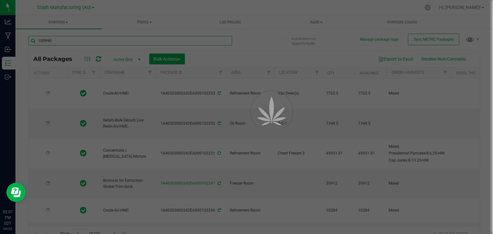
type input "[DATE]"
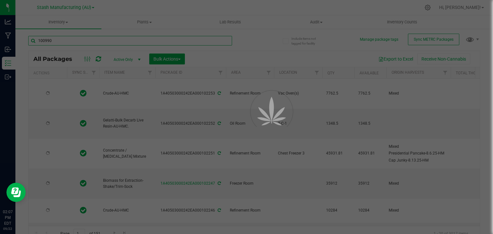
type input "[DATE]"
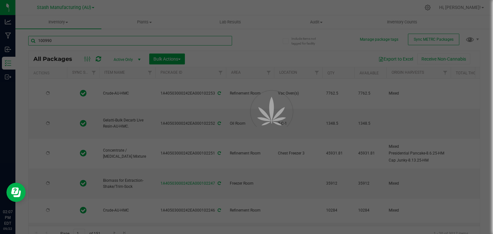
type input "[DATE]"
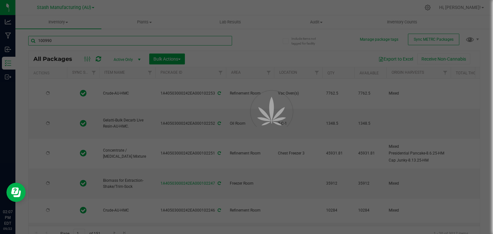
type input "[DATE]"
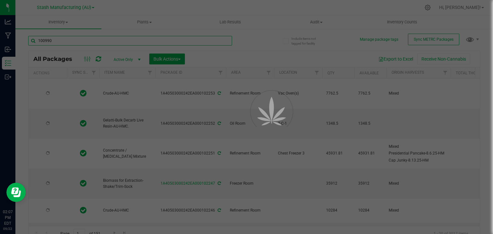
type input "[DATE]"
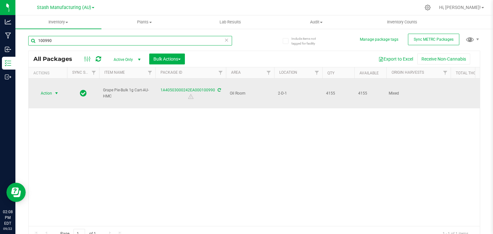
type input "100990"
click at [59, 90] on span "select" at bounding box center [57, 93] width 8 height 9
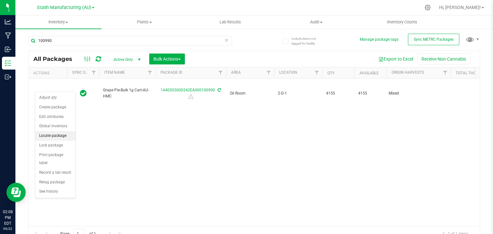
click at [55, 135] on li "Locate package" at bounding box center [55, 136] width 40 height 10
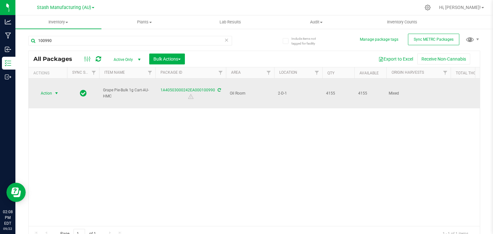
click at [54, 89] on span "select" at bounding box center [57, 93] width 8 height 9
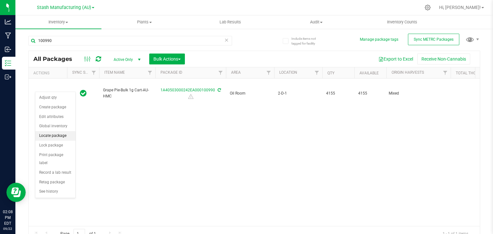
click at [69, 133] on li "Locate package" at bounding box center [55, 136] width 40 height 10
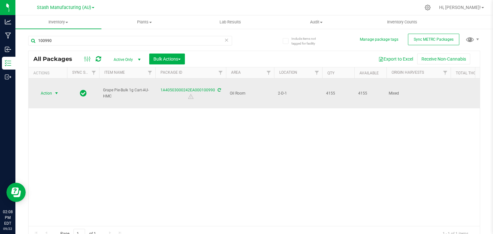
click at [60, 89] on span "select" at bounding box center [57, 93] width 8 height 9
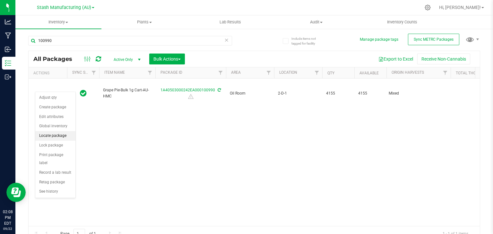
click at [47, 134] on li "Locate package" at bounding box center [55, 136] width 40 height 10
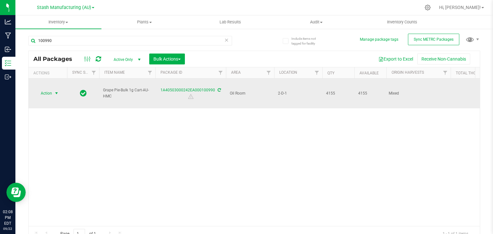
click at [55, 91] on span "select" at bounding box center [56, 93] width 5 height 5
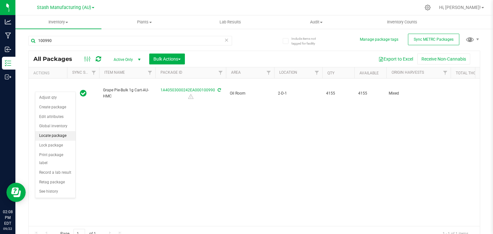
click at [52, 134] on li "Locate package" at bounding box center [55, 136] width 40 height 10
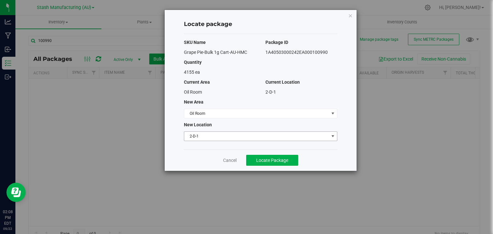
click at [211, 134] on span "2-D-1" at bounding box center [256, 136] width 145 height 9
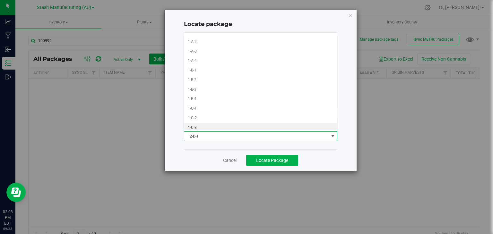
scroll to position [5, 0]
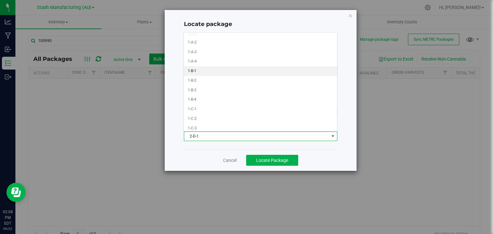
click at [199, 74] on li "1-B-1" at bounding box center [260, 71] width 153 height 10
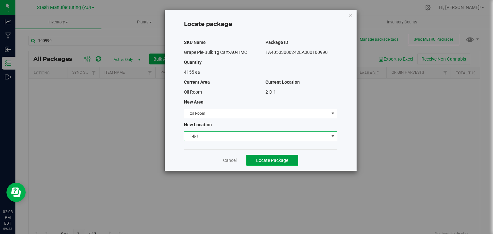
click at [270, 158] on span "Locate Package" at bounding box center [272, 160] width 32 height 5
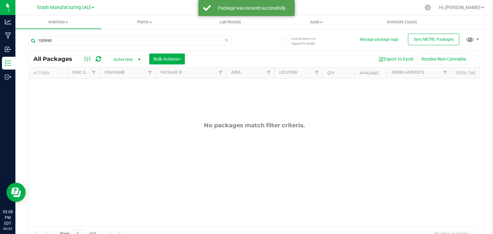
click at [225, 40] on icon at bounding box center [227, 40] width 4 height 8
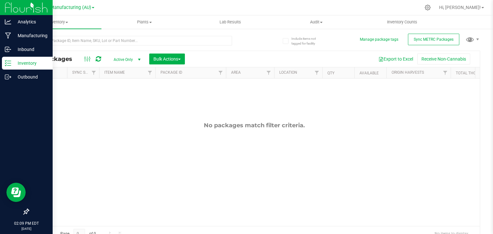
click at [6, 65] on icon at bounding box center [8, 63] width 6 height 6
click at [23, 31] on div "Manufacturing" at bounding box center [27, 35] width 51 height 13
